Goal: Register for event/course: Register for event/course

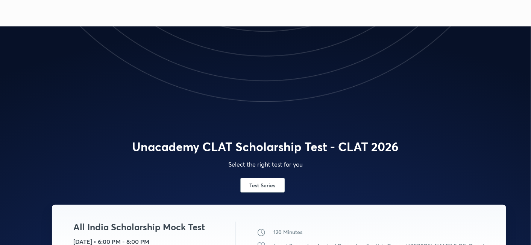
click at [256, 187] on h6 "Test Series" at bounding box center [263, 185] width 26 height 8
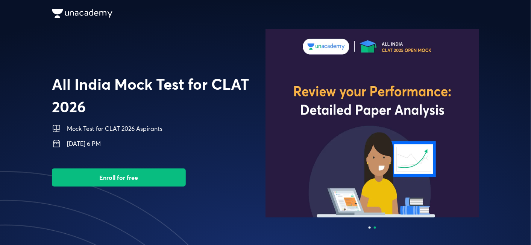
click at [161, 175] on button "Enroll for free" at bounding box center [119, 177] width 134 height 18
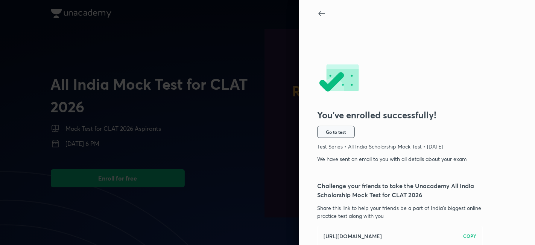
click at [326, 133] on span "Go to test" at bounding box center [336, 132] width 20 height 6
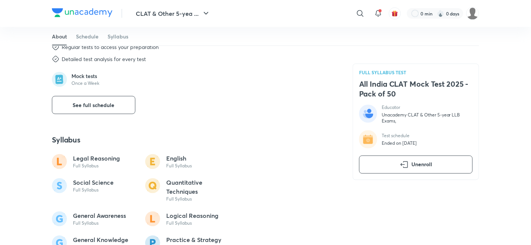
scroll to position [376, 0]
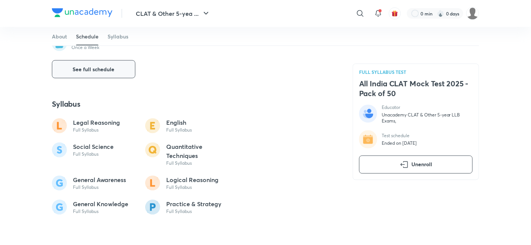
click at [107, 78] on button "See full schedule" at bounding box center [94, 69] width 84 height 18
